Goal: Transaction & Acquisition: Purchase product/service

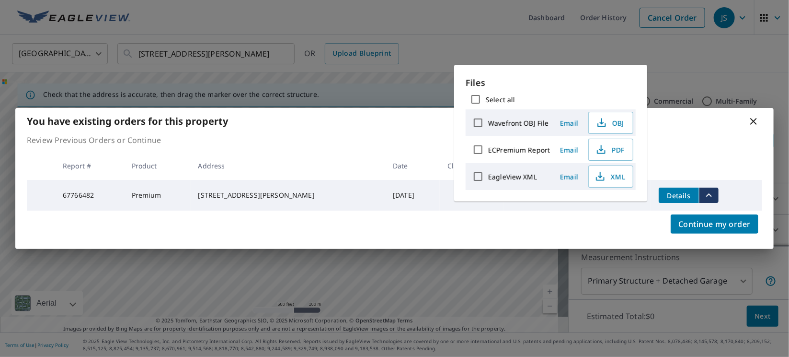
drag, startPoint x: 0, startPoint y: 0, endPoint x: 754, endPoint y: 117, distance: 763.3
click at [754, 117] on icon at bounding box center [754, 121] width 12 height 12
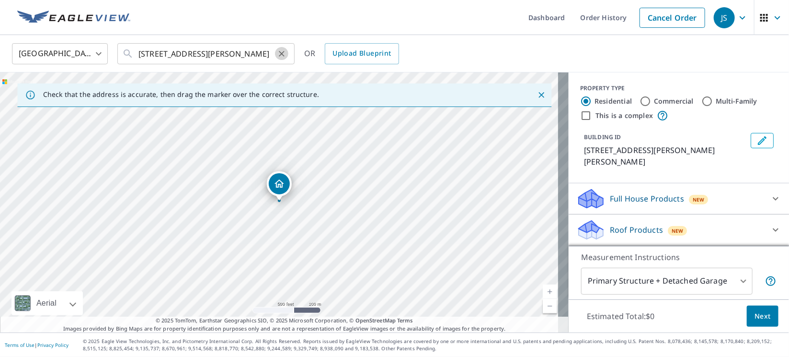
click at [278, 51] on icon "Clear" at bounding box center [282, 54] width 10 height 10
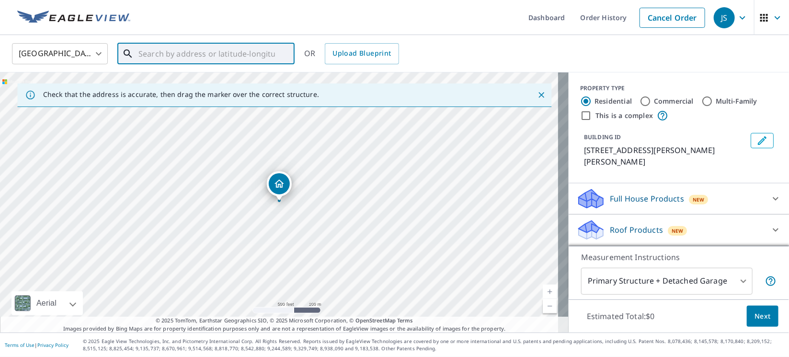
click at [262, 55] on input "text" at bounding box center [207, 53] width 137 height 27
paste input "[STREET_ADDRESS][PERSON_NAME]"
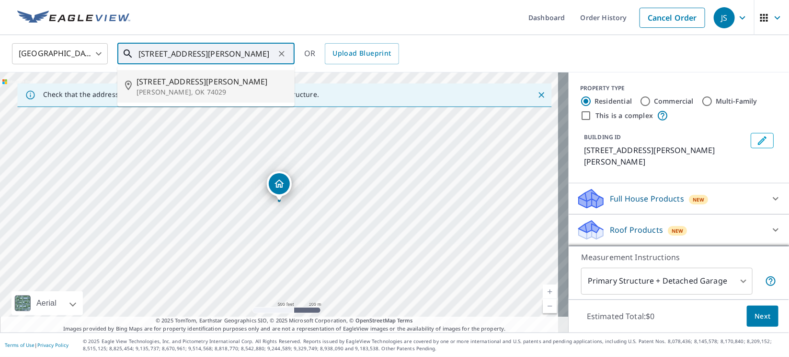
click at [164, 87] on p "[PERSON_NAME], OK 74029" at bounding box center [212, 92] width 150 height 10
type input "[STREET_ADDRESS][PERSON_NAME][PERSON_NAME]"
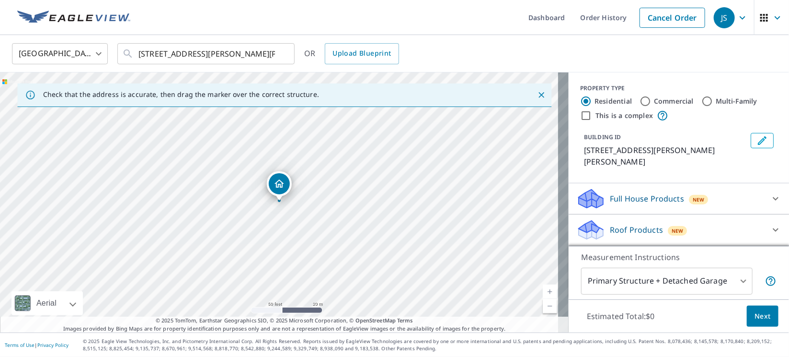
click at [617, 224] on p "Roof Products" at bounding box center [636, 230] width 53 height 12
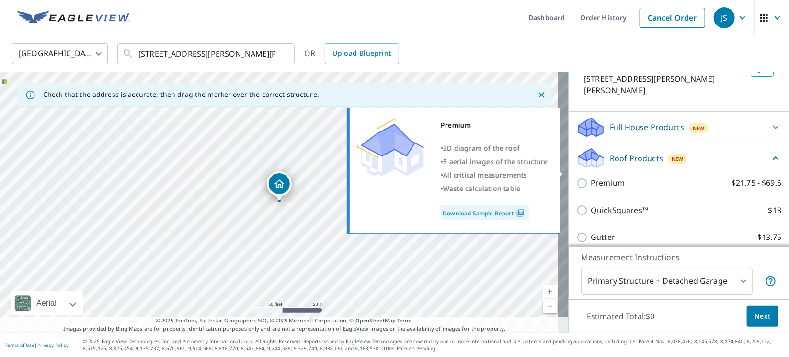
click at [577, 177] on input "Premium $21.75 - $69.5" at bounding box center [584, 183] width 14 height 12
checkbox input "true"
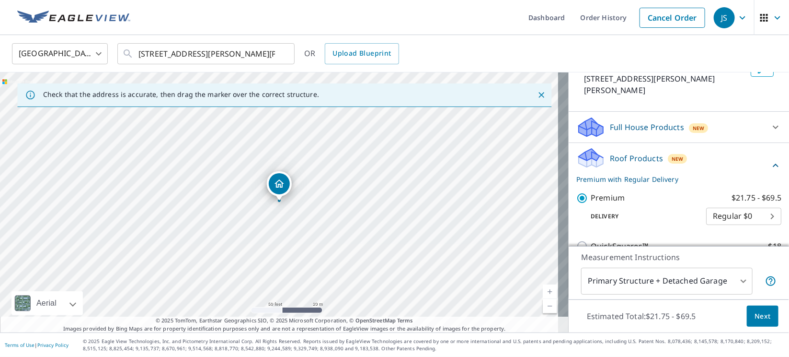
click at [755, 318] on span "Next" at bounding box center [763, 316] width 16 height 12
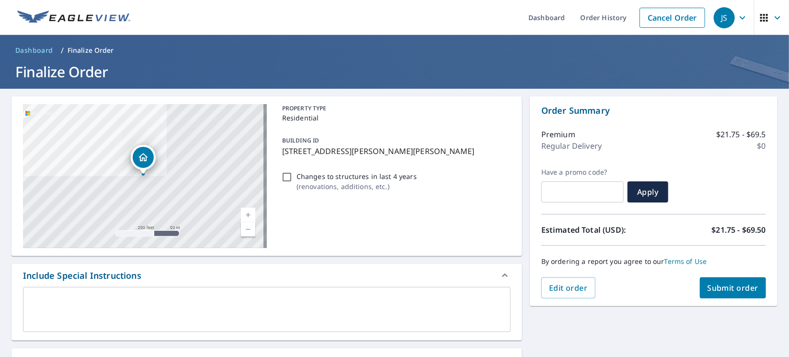
click at [712, 286] on span "Submit order" at bounding box center [733, 287] width 51 height 11
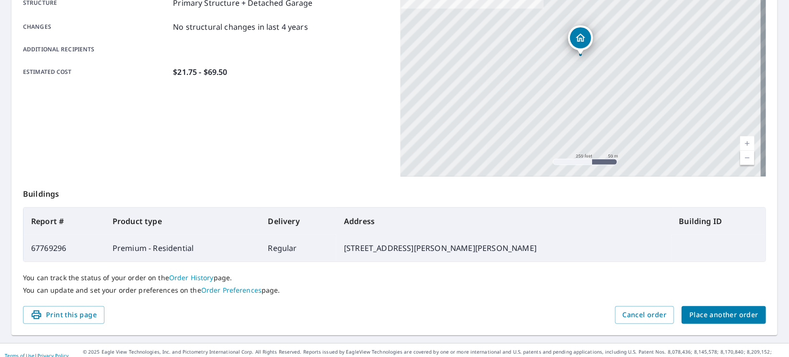
scroll to position [207, 0]
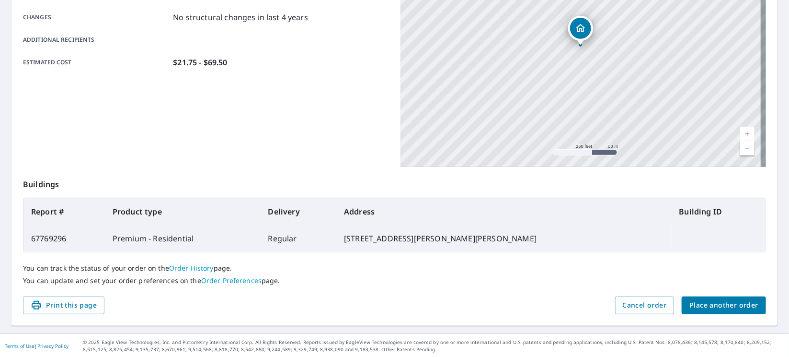
click at [693, 301] on span "Place another order" at bounding box center [724, 305] width 69 height 12
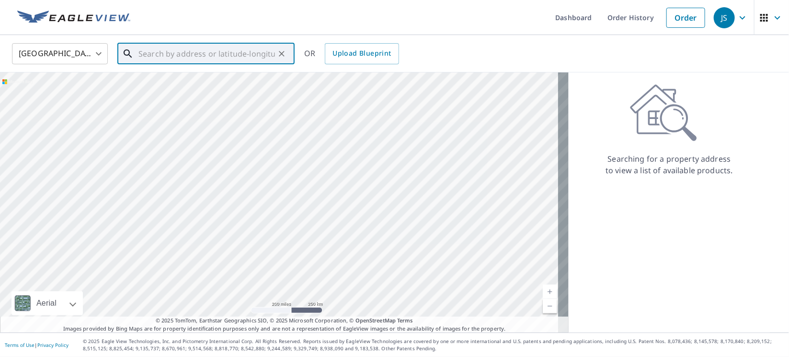
paste input "[STREET_ADDRESS]"
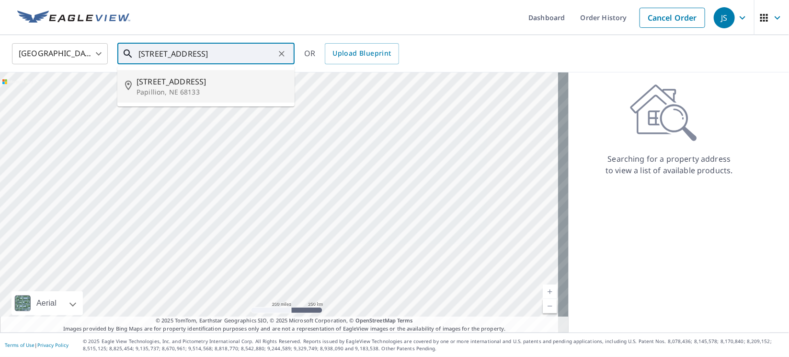
click at [171, 99] on li "[STREET_ADDRESS]" at bounding box center [205, 86] width 177 height 33
type input "[STREET_ADDRESS]"
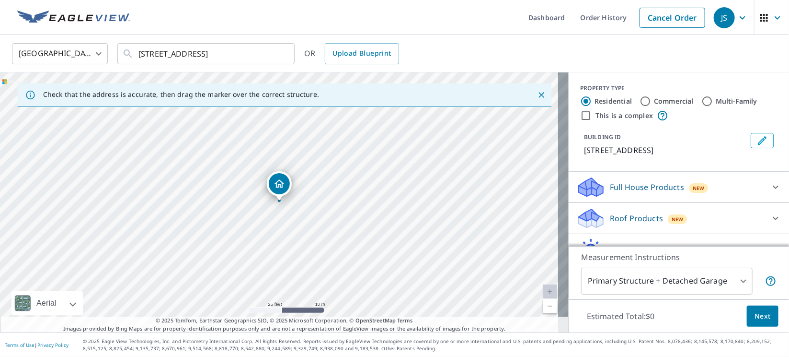
click at [631, 220] on p "Roof Products" at bounding box center [636, 218] width 53 height 12
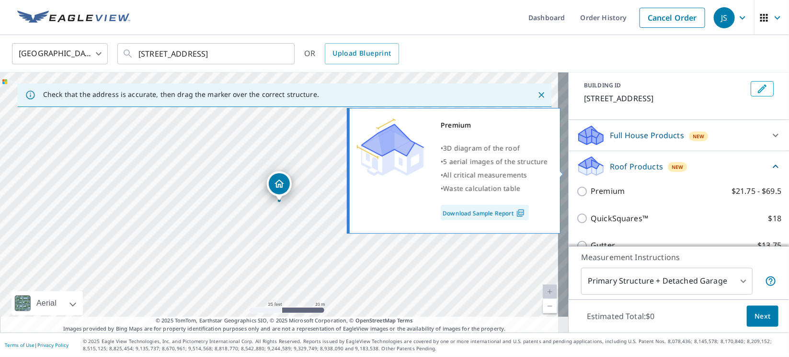
scroll to position [71, 0]
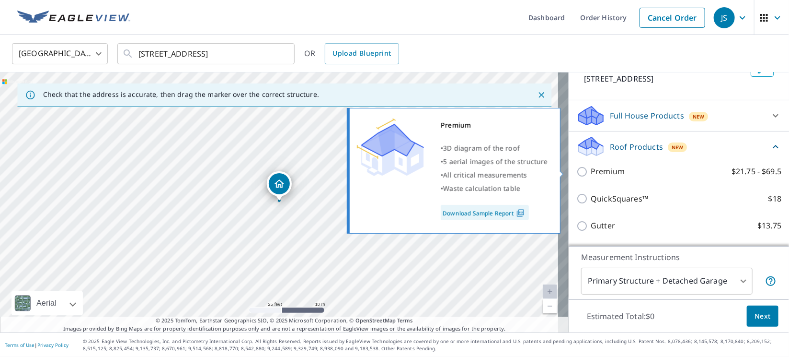
click at [577, 171] on input "Premium $21.75 - $69.5" at bounding box center [584, 172] width 14 height 12
checkbox input "true"
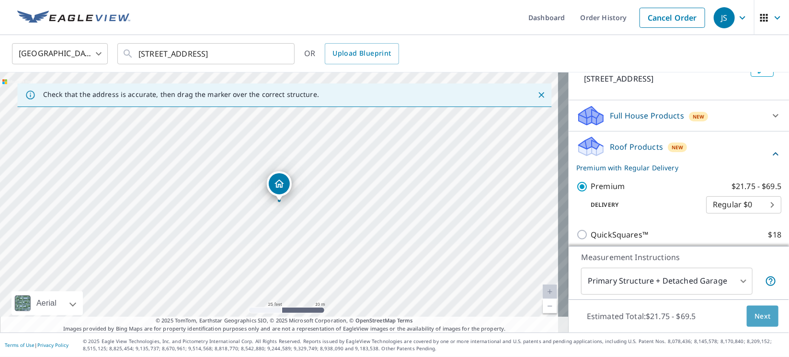
click at [755, 312] on span "Next" at bounding box center [763, 316] width 16 height 12
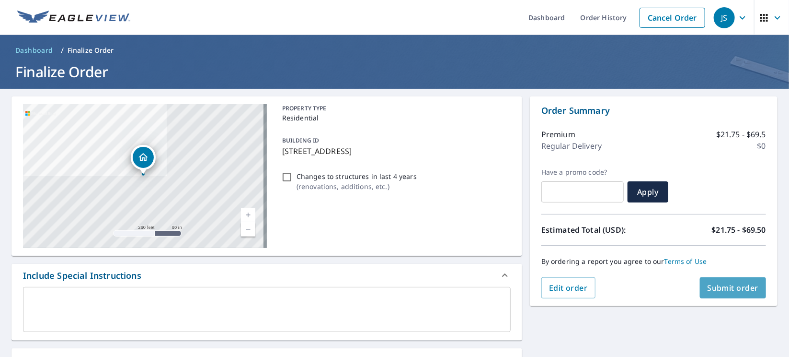
click at [726, 296] on button "Submit order" at bounding box center [733, 287] width 67 height 21
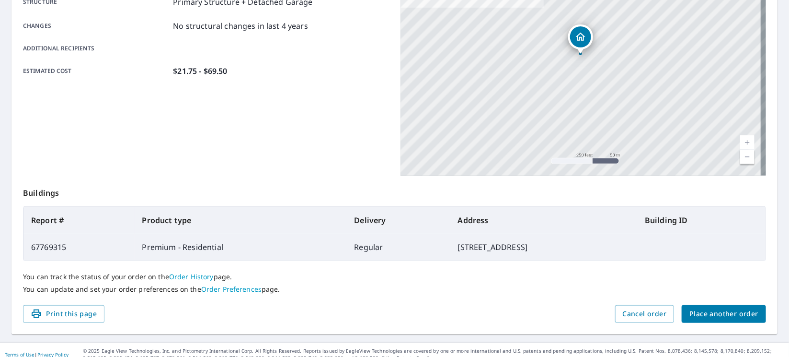
scroll to position [207, 0]
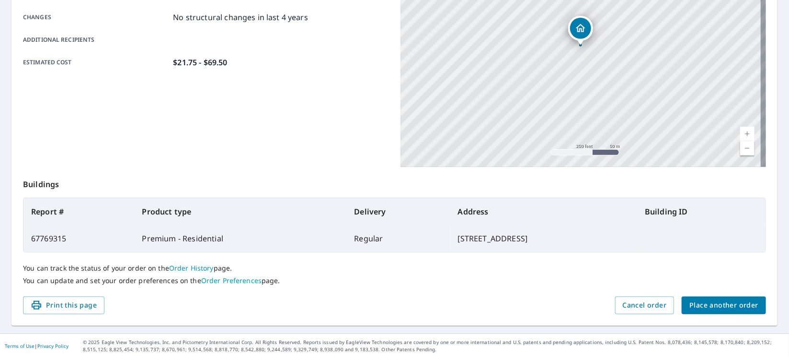
click at [699, 303] on span "Place another order" at bounding box center [724, 305] width 69 height 12
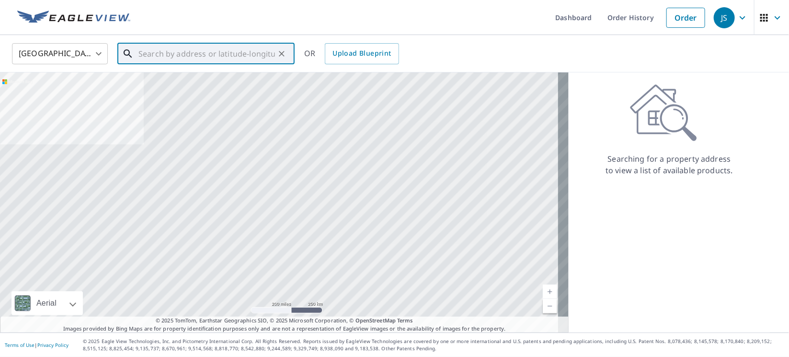
paste input "[STREET_ADDRESS]"
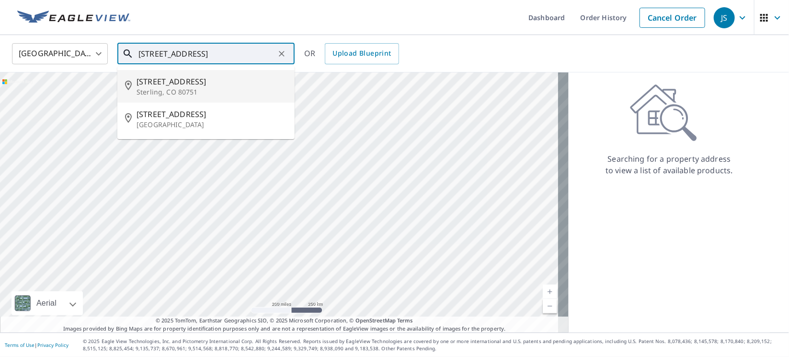
click at [175, 82] on span "[STREET_ADDRESS]" at bounding box center [212, 82] width 150 height 12
type input "[STREET_ADDRESS]"
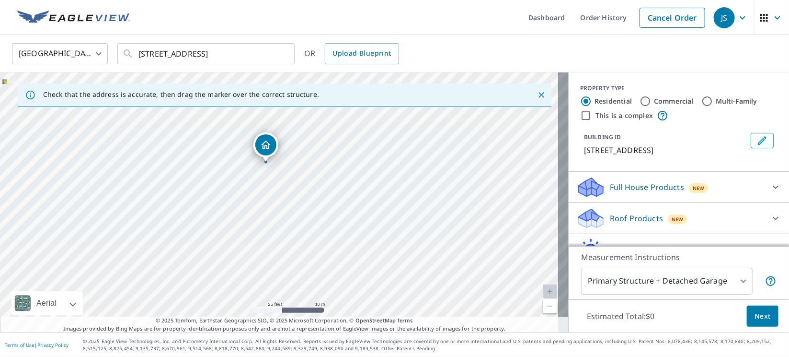
click at [623, 209] on div "Roof Products New" at bounding box center [671, 218] width 188 height 23
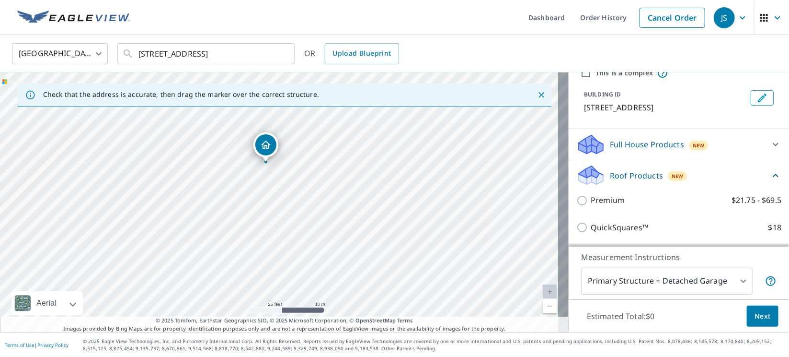
scroll to position [71, 0]
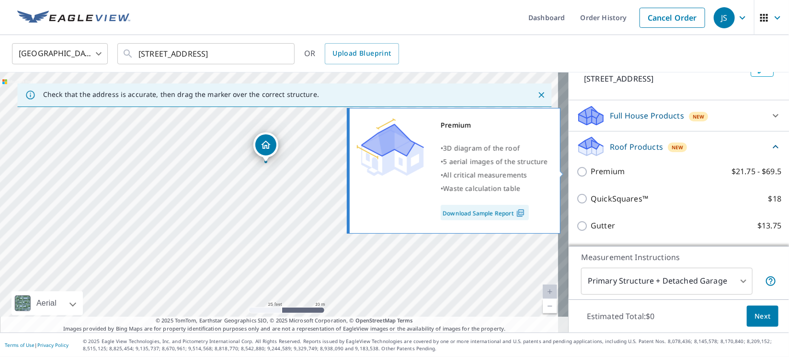
click at [577, 172] on input "Premium $21.75 - $69.5" at bounding box center [584, 172] width 14 height 12
checkbox input "true"
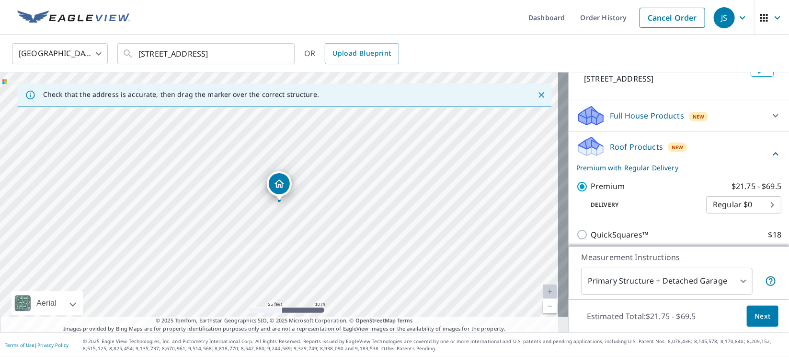
click at [759, 310] on span "Next" at bounding box center [763, 316] width 16 height 12
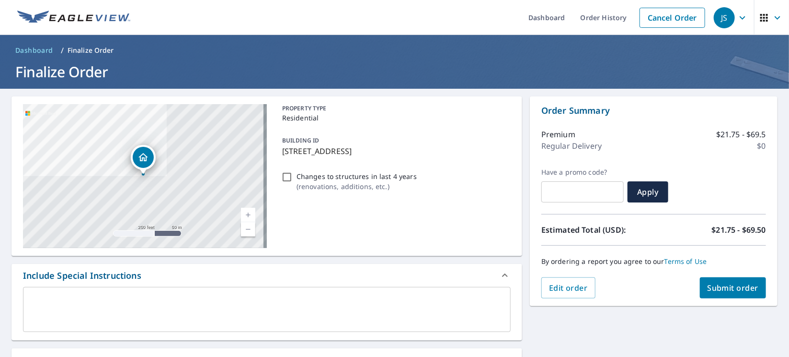
click at [722, 291] on span "Submit order" at bounding box center [733, 287] width 51 height 11
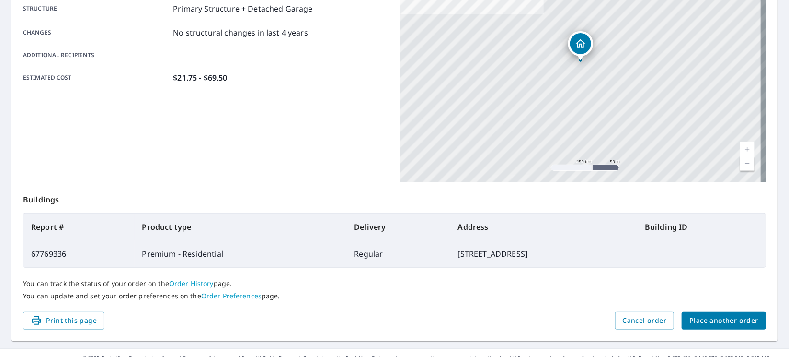
scroll to position [207, 0]
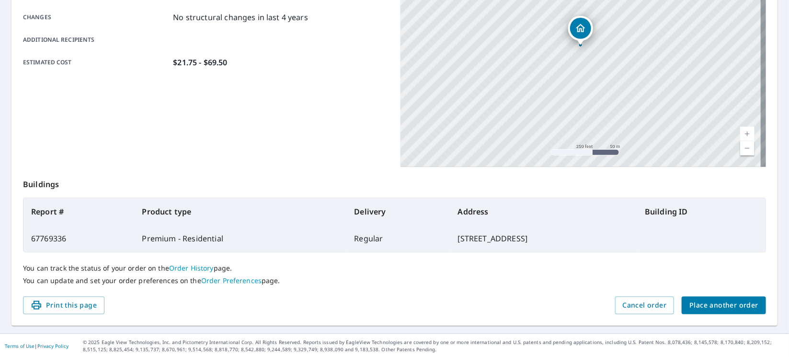
click at [690, 300] on span "Place another order" at bounding box center [724, 305] width 69 height 12
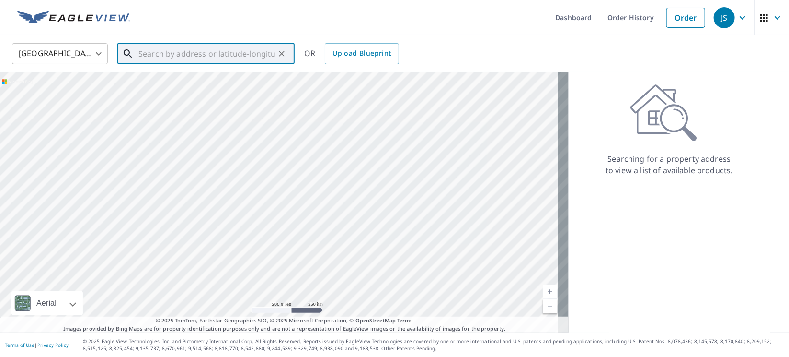
paste input "[STREET_ADDRESS][PERSON_NAME]"
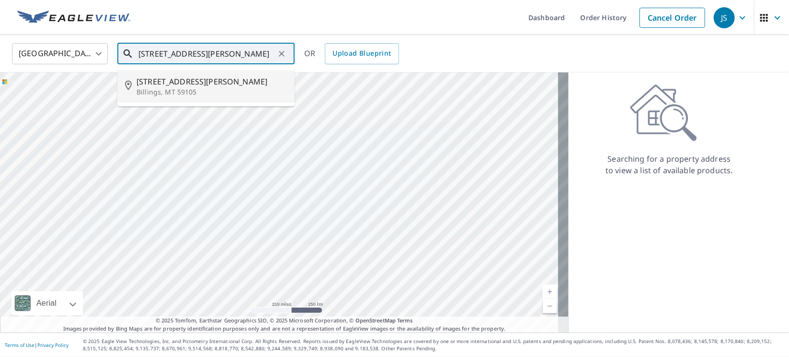
click at [175, 93] on p "Billings, MT 59105" at bounding box center [212, 92] width 150 height 10
type input "[STREET_ADDRESS][PERSON_NAME][PERSON_NAME]"
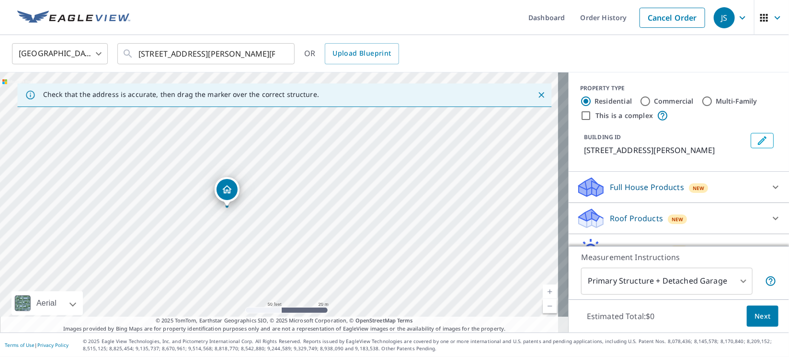
click at [596, 220] on div "Roof Products New" at bounding box center [671, 218] width 188 height 23
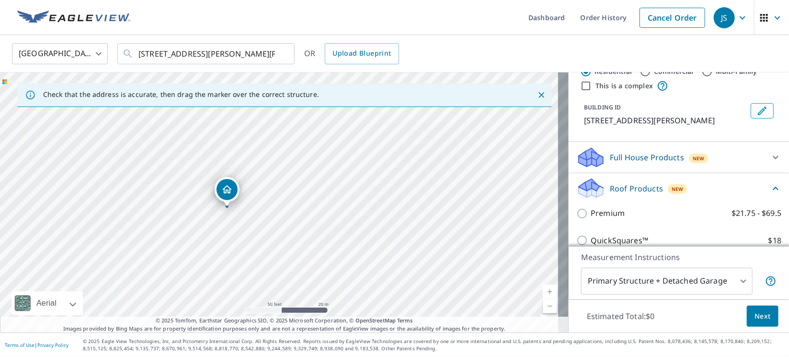
scroll to position [71, 0]
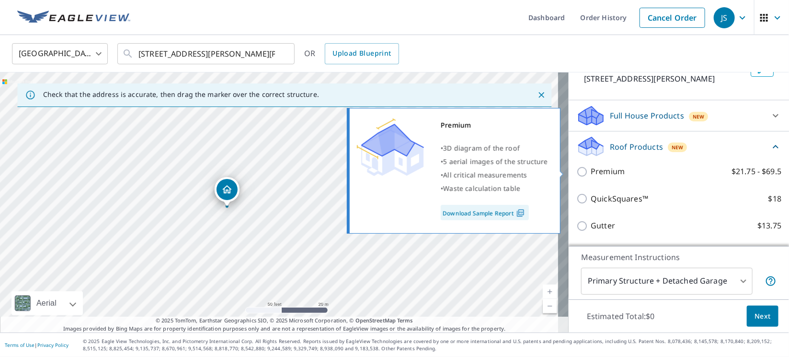
click at [577, 171] on input "Premium $21.75 - $69.5" at bounding box center [584, 172] width 14 height 12
checkbox input "true"
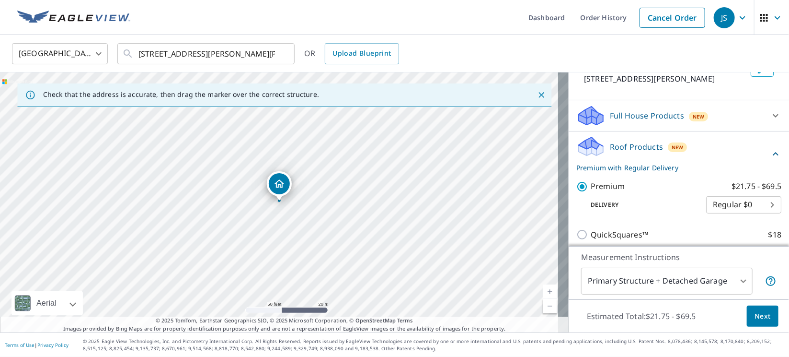
click at [755, 312] on span "Next" at bounding box center [763, 316] width 16 height 12
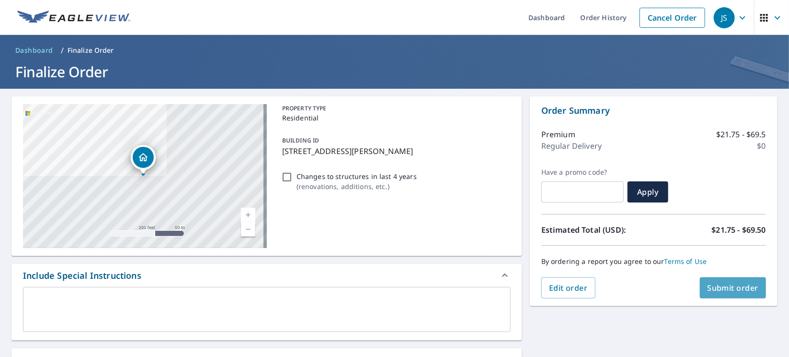
click at [712, 287] on span "Submit order" at bounding box center [733, 287] width 51 height 11
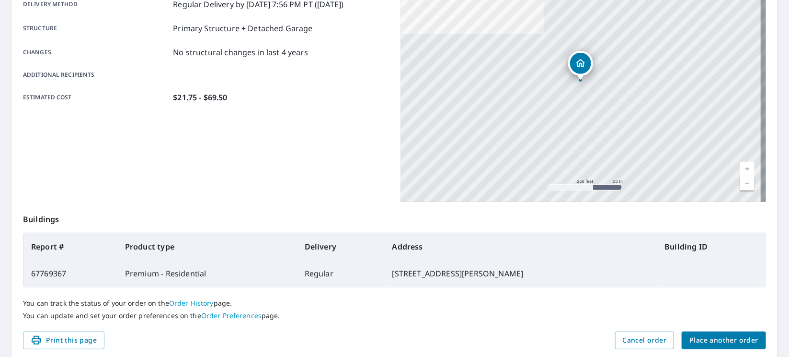
scroll to position [207, 0]
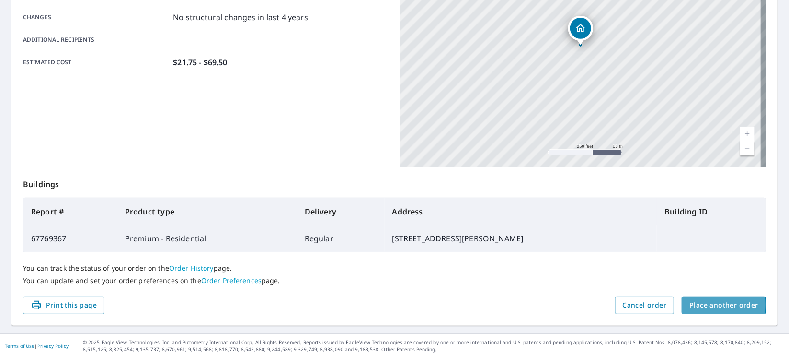
click at [696, 304] on span "Place another order" at bounding box center [724, 305] width 69 height 12
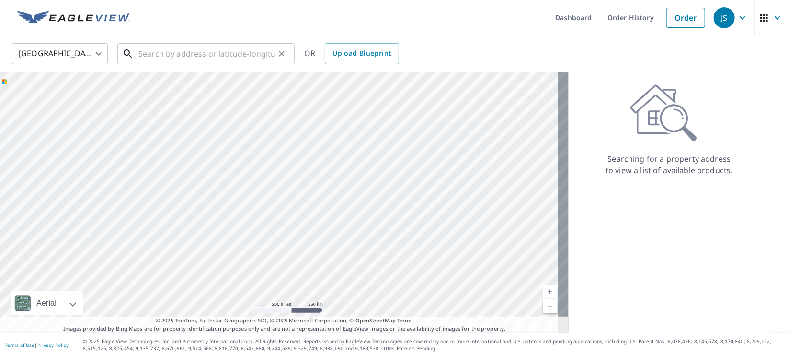
click at [192, 51] on input "text" at bounding box center [207, 53] width 137 height 27
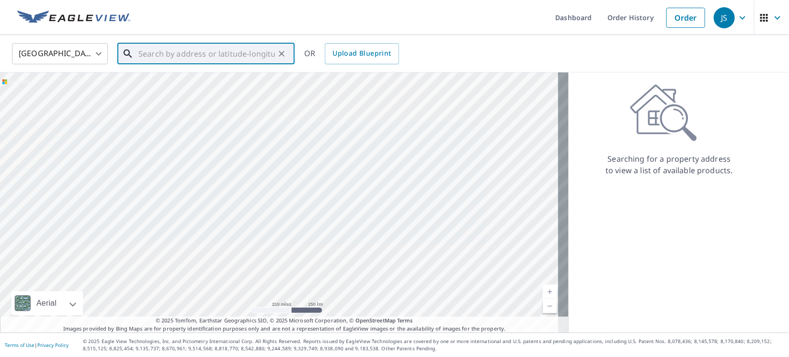
paste input "10505 CR 35"
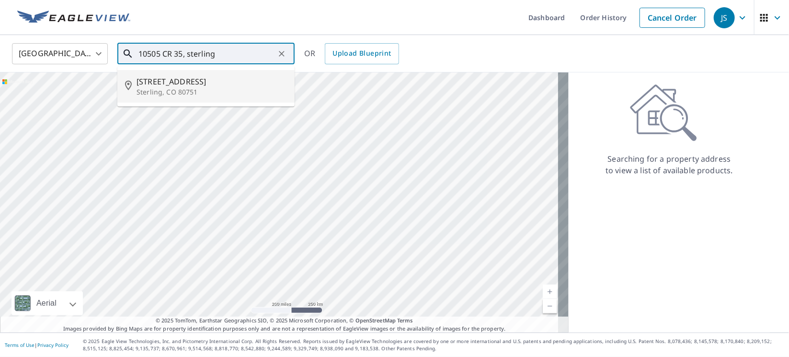
click at [171, 88] on p "Sterling, CO 80751" at bounding box center [212, 92] width 150 height 10
type input "[STREET_ADDRESS]"
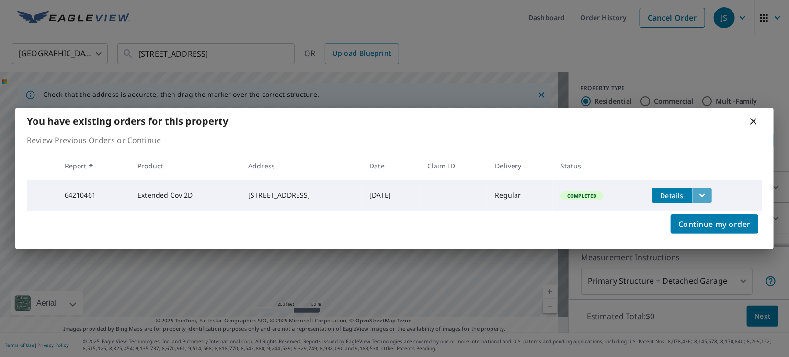
click at [705, 194] on icon "filesDropdownBtn-64210461" at bounding box center [703, 195] width 6 height 3
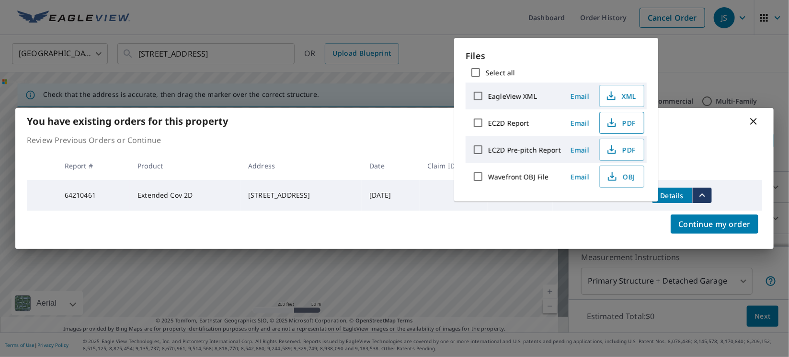
click at [625, 124] on span "PDF" at bounding box center [621, 123] width 31 height 12
click at [750, 120] on icon at bounding box center [754, 121] width 12 height 12
